Goal: Book appointment/travel/reservation

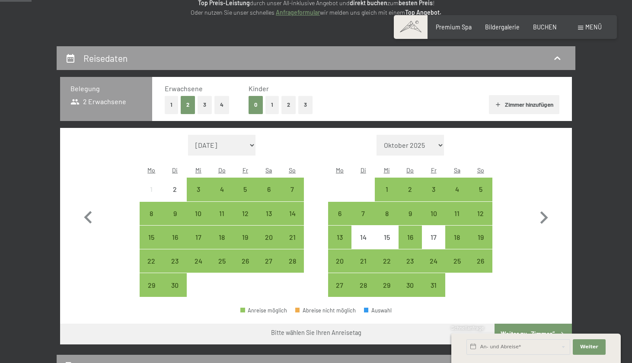
scroll to position [150, 0]
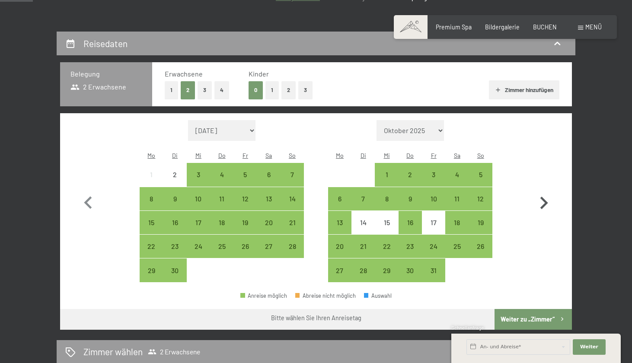
click at [547, 198] on icon "button" at bounding box center [545, 203] width 8 height 13
select select "[DATE]"
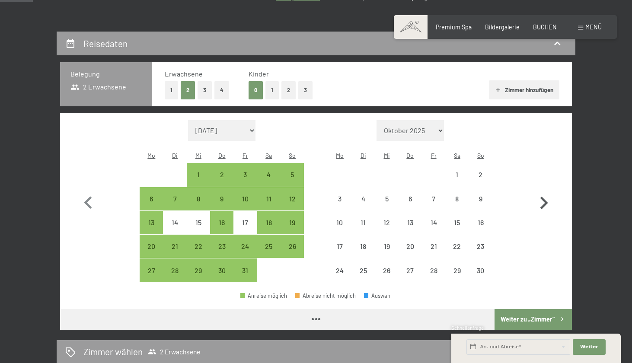
select select "[DATE]"
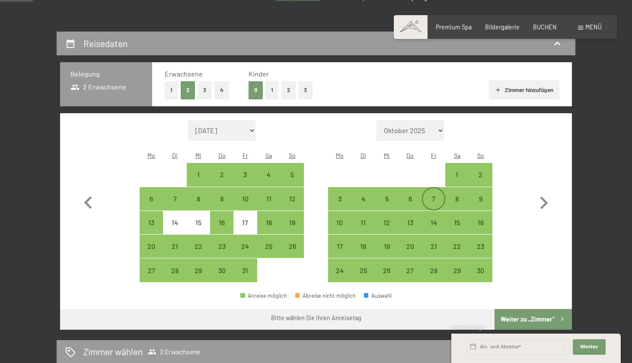
click at [434, 195] on div "7" at bounding box center [434, 206] width 22 height 22
select select "[DATE]"
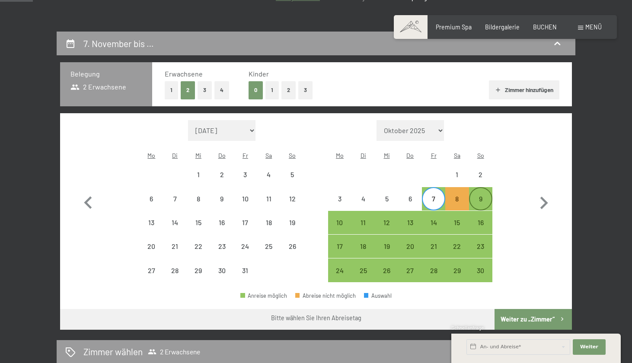
click at [482, 195] on div "9" at bounding box center [481, 206] width 22 height 22
select select "[DATE]"
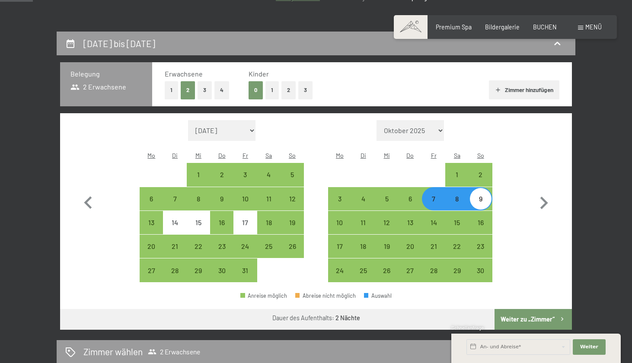
click at [528, 309] on button "Weiter zu „Zimmer“" at bounding box center [533, 319] width 77 height 21
select select "[DATE]"
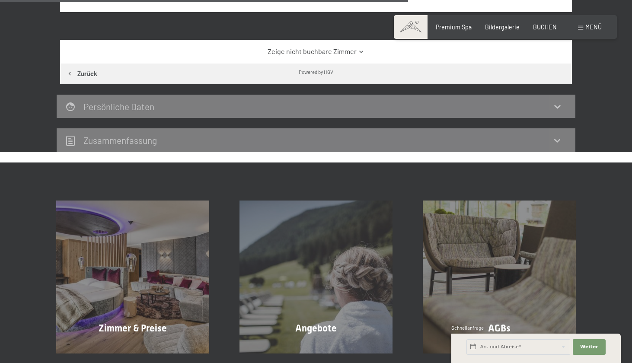
scroll to position [465, 0]
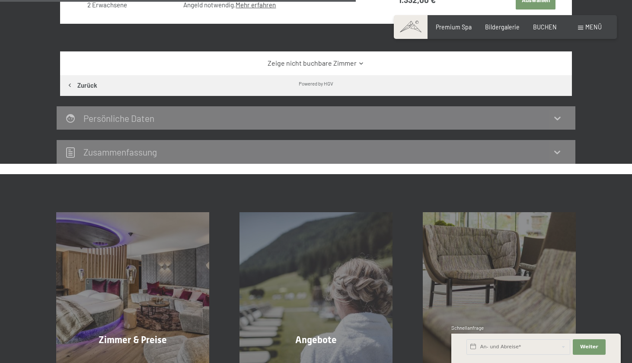
click at [269, 115] on div "Persönliche Daten" at bounding box center [316, 118] width 502 height 13
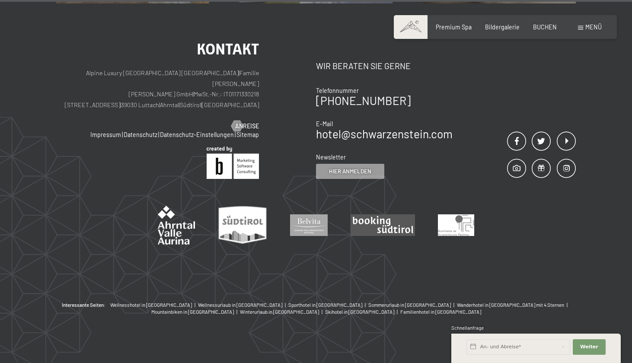
scroll to position [827, 0]
drag, startPoint x: 450, startPoint y: 293, endPoint x: 463, endPoint y: 288, distance: 13.7
click at [450, 289] on footer "Zimmer & Preise Mehr erfahren Angebote Mehr erfahren AGBs Mehr erfahren Kontakt…" at bounding box center [316, 93] width 632 height 560
